Goal: Navigation & Orientation: Find specific page/section

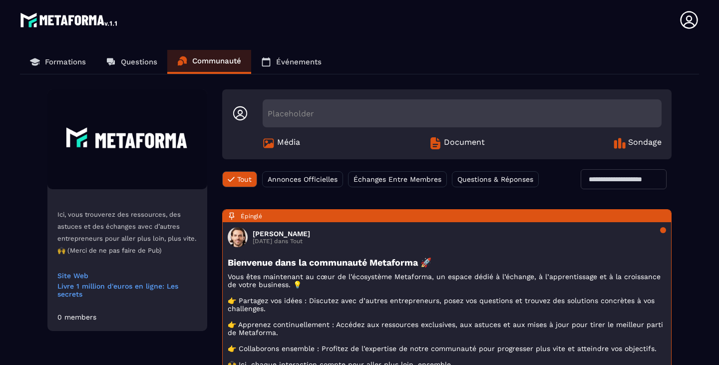
click at [68, 58] on link "Formations" at bounding box center [58, 62] width 76 height 24
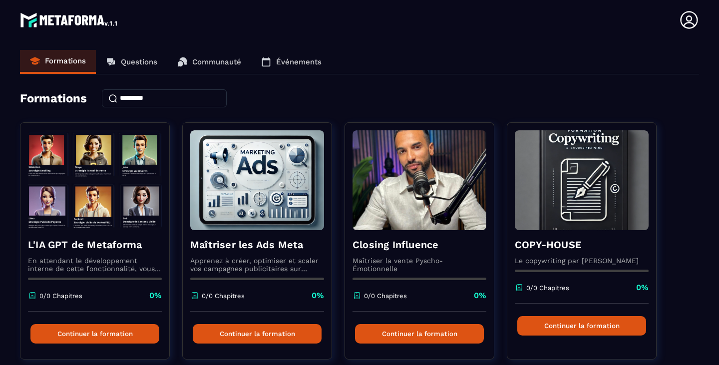
click at [140, 59] on p "Questions" at bounding box center [139, 61] width 36 height 9
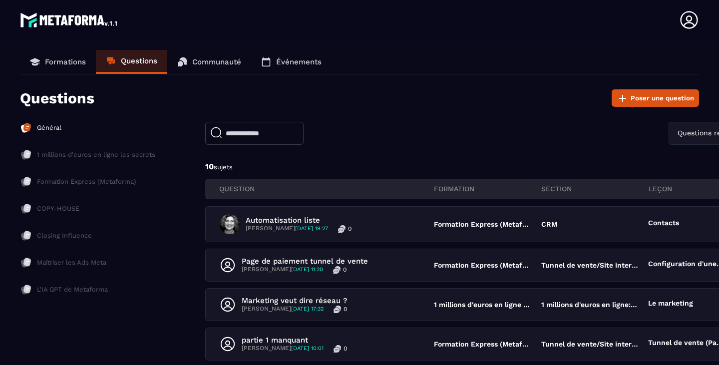
click at [73, 179] on p "Formation Express (Metaforma)" at bounding box center [86, 181] width 99 height 9
click at [194, 53] on link "Communauté" at bounding box center [209, 62] width 84 height 24
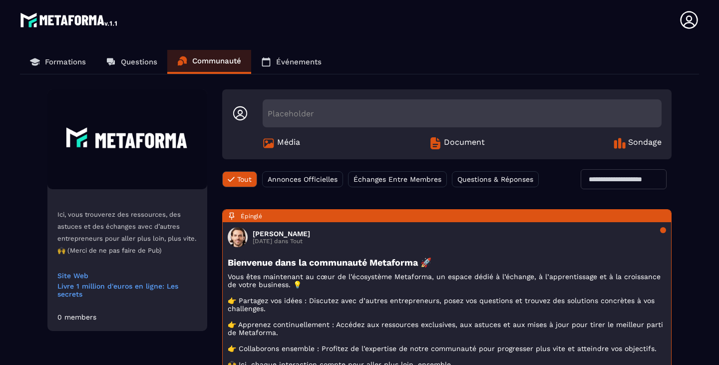
click at [300, 62] on p "Événements" at bounding box center [298, 61] width 45 height 9
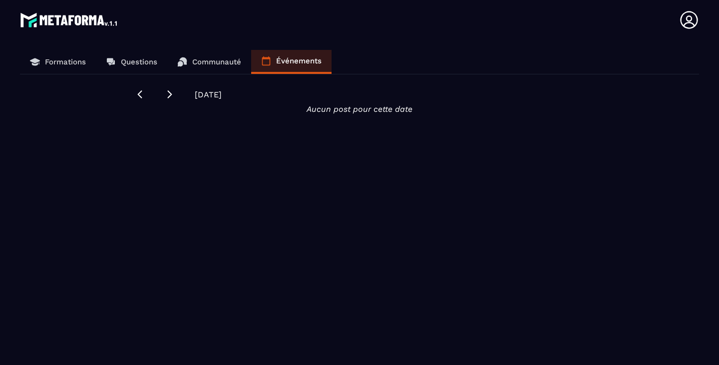
click at [80, 16] on img at bounding box center [69, 20] width 99 height 20
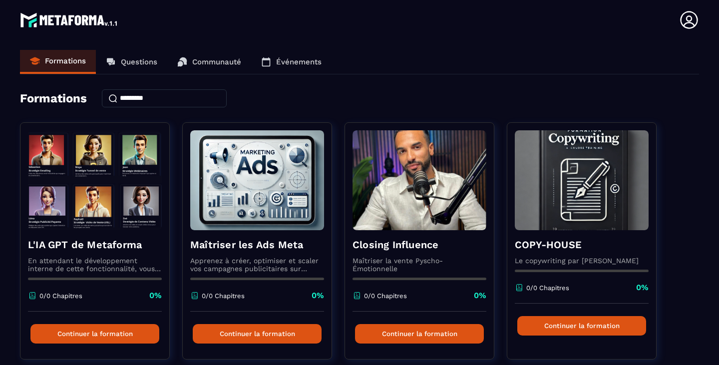
click at [139, 69] on link "Questions" at bounding box center [131, 62] width 71 height 24
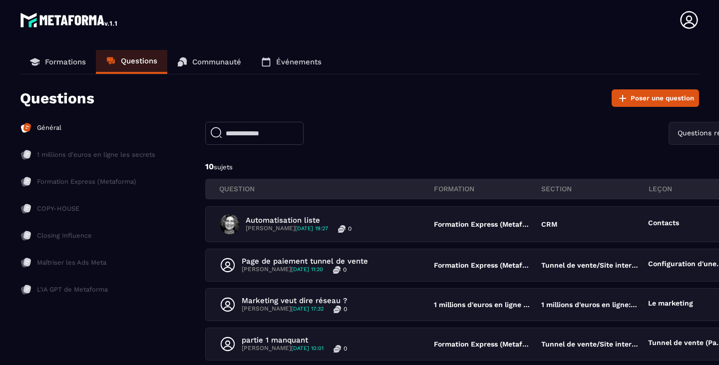
click at [223, 58] on p "Communauté" at bounding box center [216, 61] width 49 height 9
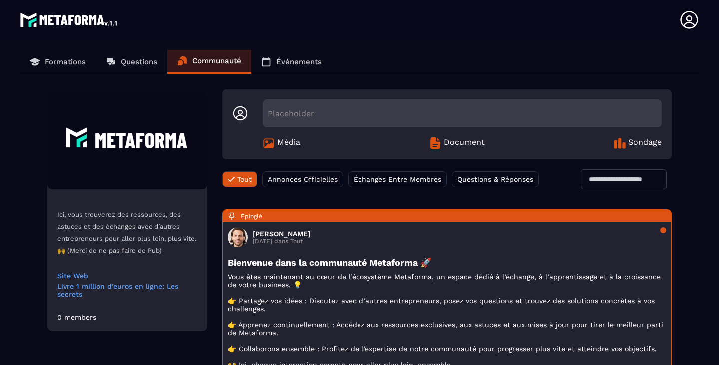
click at [291, 61] on p "Événements" at bounding box center [298, 61] width 45 height 9
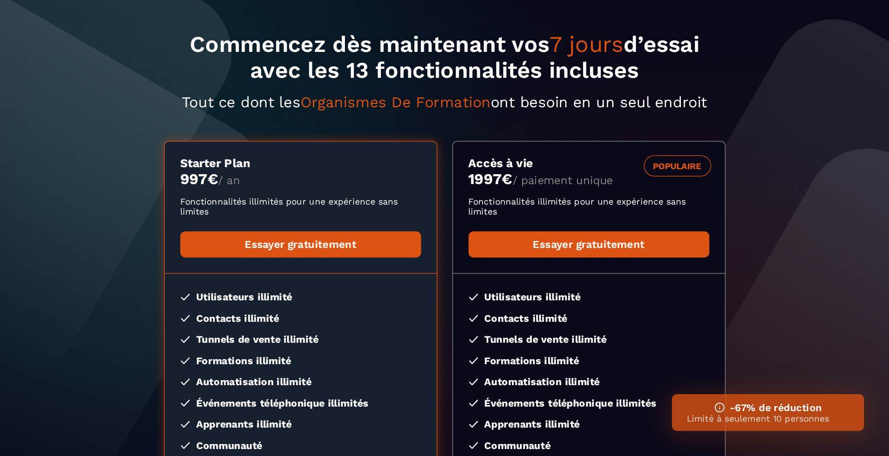
scroll to position [50, 0]
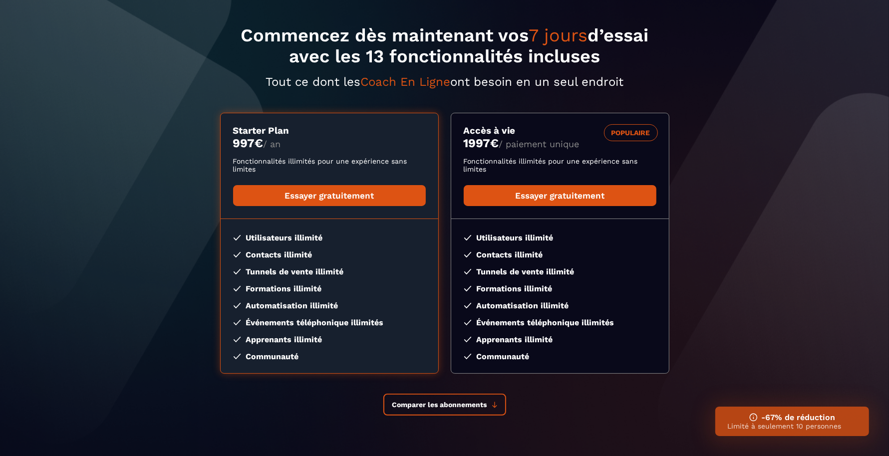
drag, startPoint x: 719, startPoint y: 0, endPoint x: 56, endPoint y: 184, distance: 687.3
click at [56, 184] on section "Commencez dès maintenant vos 7 jours d’essai avec les 13 fonctionnalités inclus…" at bounding box center [444, 223] width 889 height 546
